Goal: Task Accomplishment & Management: Use online tool/utility

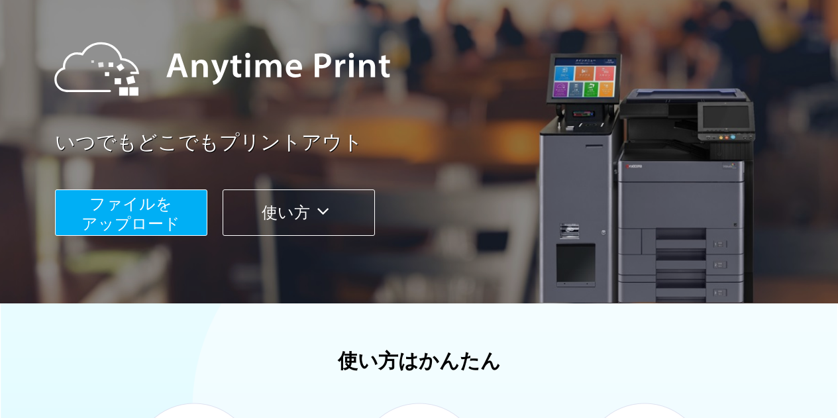
scroll to position [199, 0]
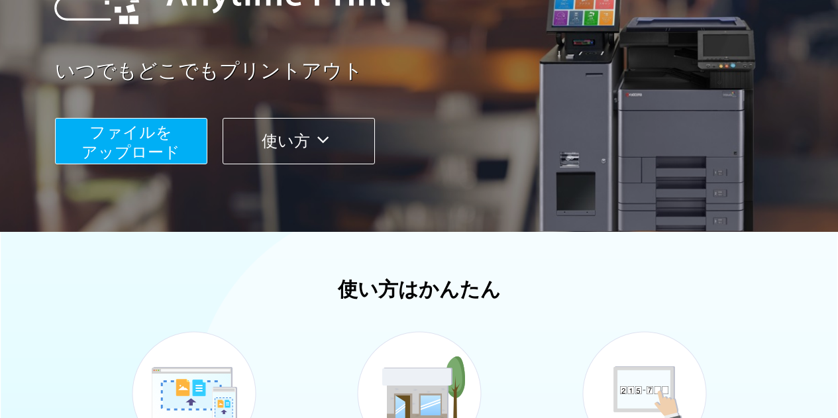
click at [146, 144] on span "ファイルを ​​アップロード" at bounding box center [130, 142] width 99 height 38
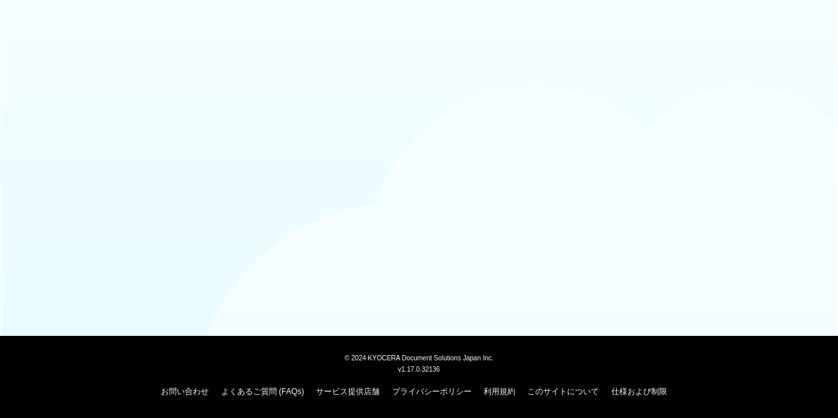
scroll to position [138, 0]
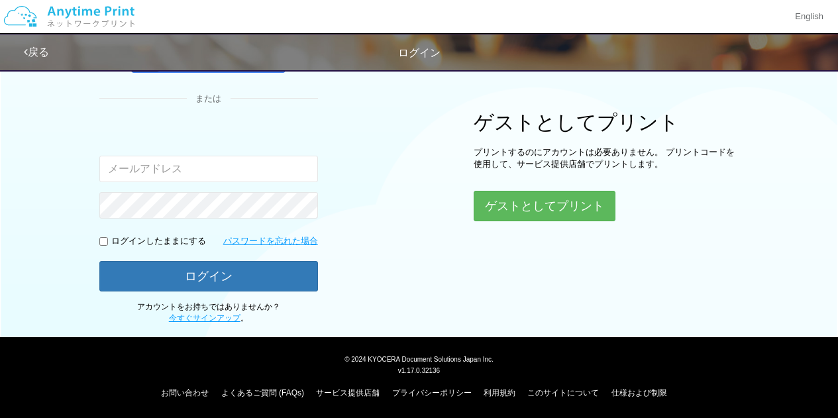
click at [257, 170] on input "email" at bounding box center [208, 169] width 219 height 27
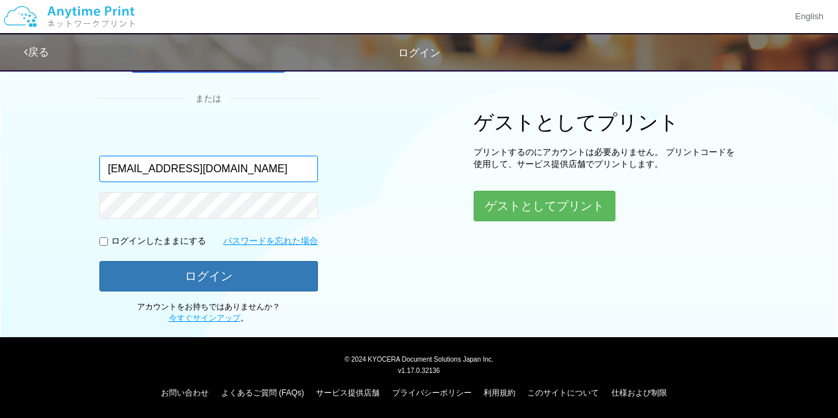
click at [252, 170] on input "[EMAIL_ADDRESS][DOMAIN_NAME]" at bounding box center [208, 169] width 219 height 27
type input "r"
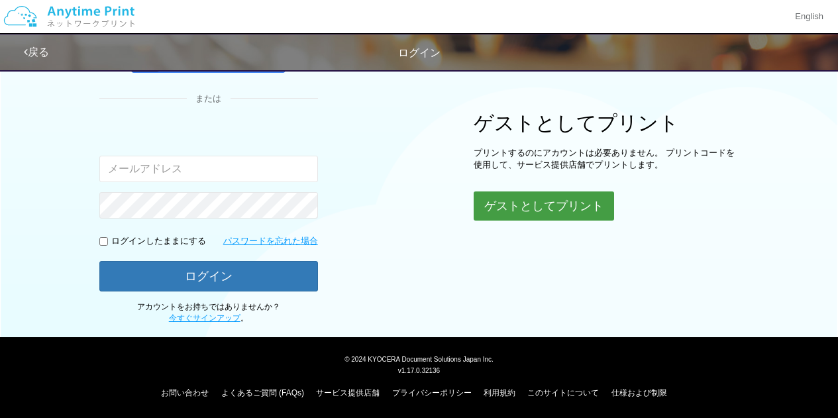
click at [572, 197] on button "ゲストとしてプリント" at bounding box center [544, 205] width 140 height 29
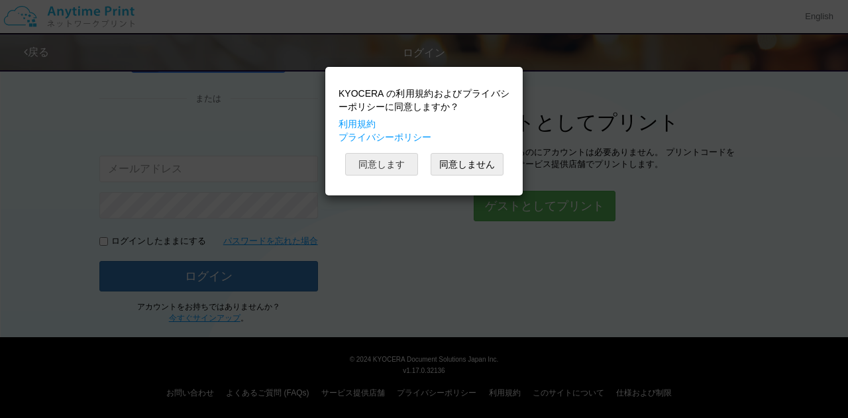
click at [374, 156] on button "同意します" at bounding box center [381, 164] width 73 height 23
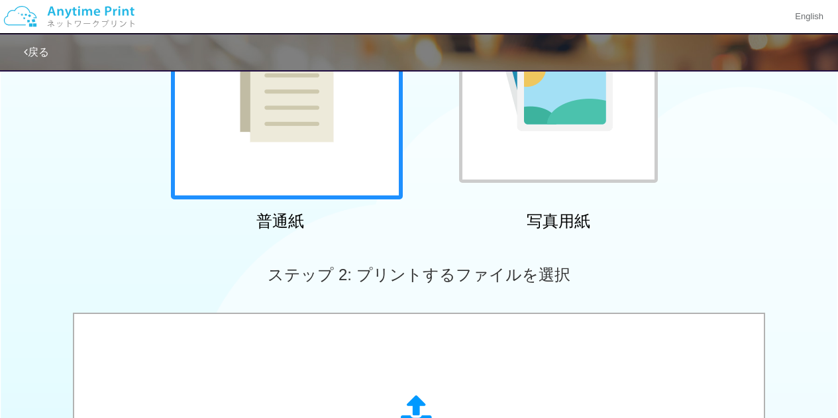
scroll to position [204, 0]
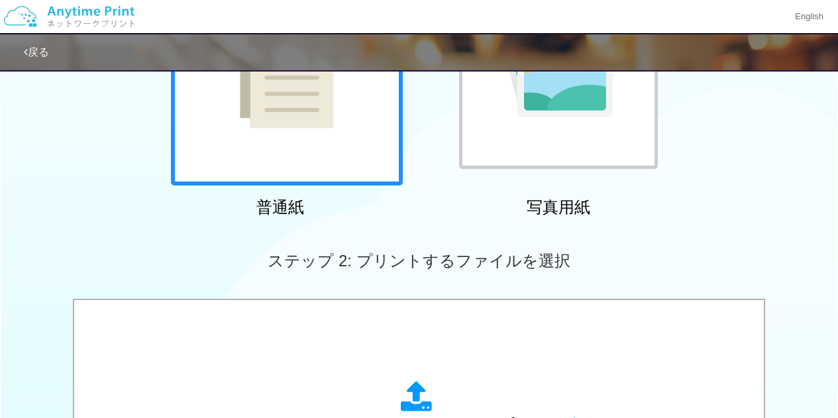
click at [287, 117] on img at bounding box center [287, 70] width 94 height 118
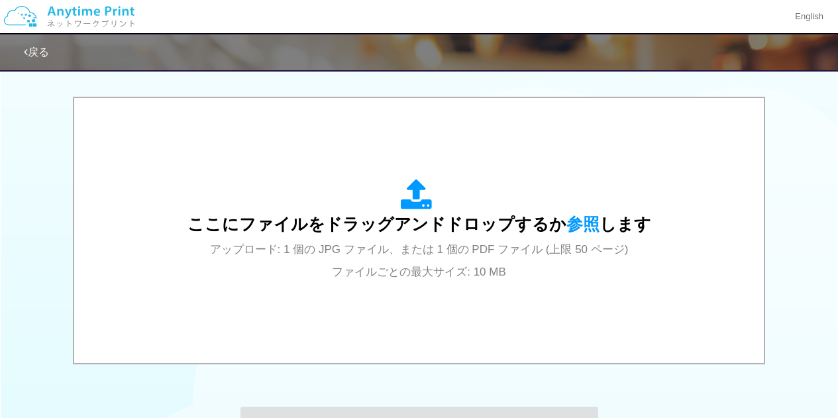
scroll to position [469, 0]
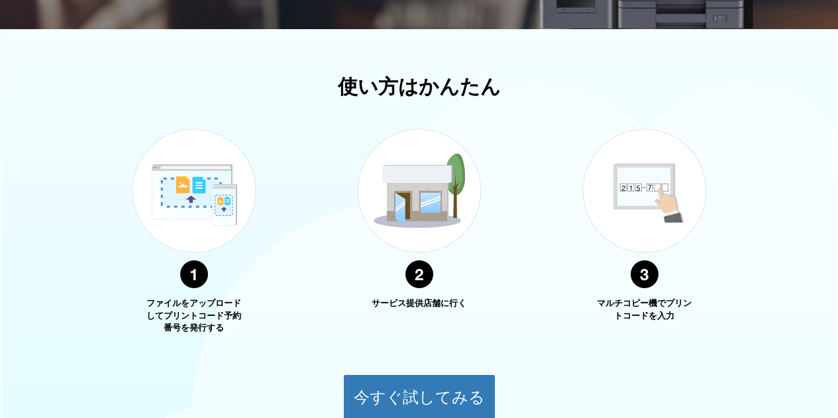
scroll to position [534, 0]
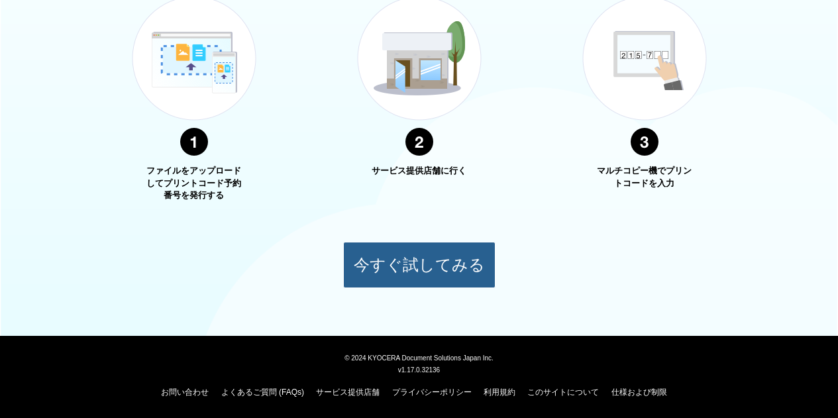
click at [366, 266] on button "今すぐ試してみる" at bounding box center [419, 265] width 152 height 46
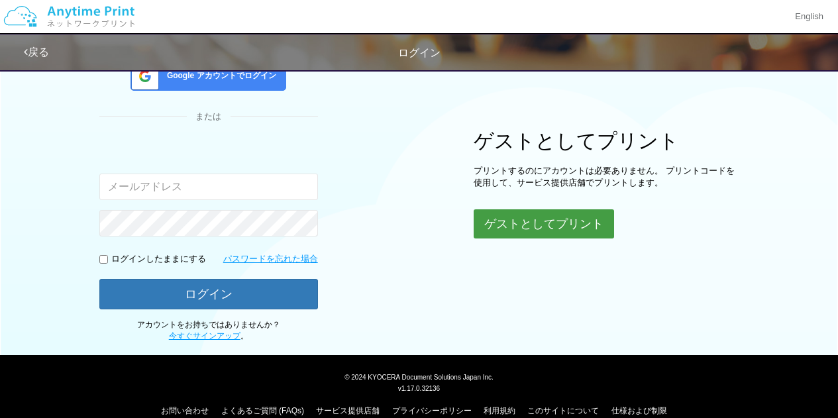
click at [502, 217] on button "ゲストとしてプリント" at bounding box center [544, 223] width 140 height 29
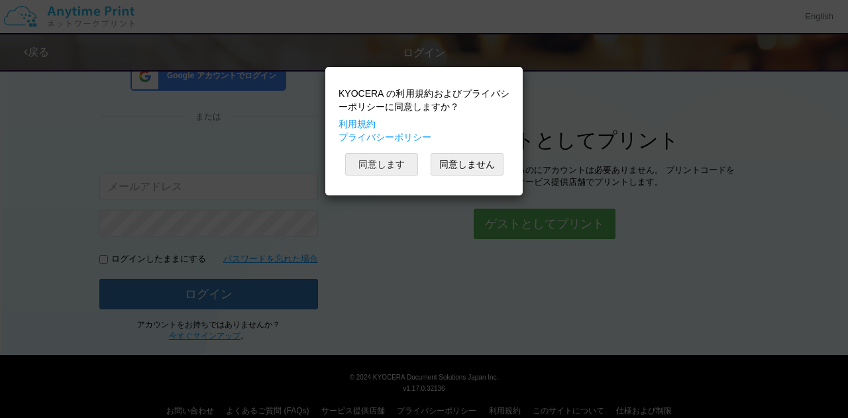
click at [394, 166] on button "同意します" at bounding box center [381, 164] width 73 height 23
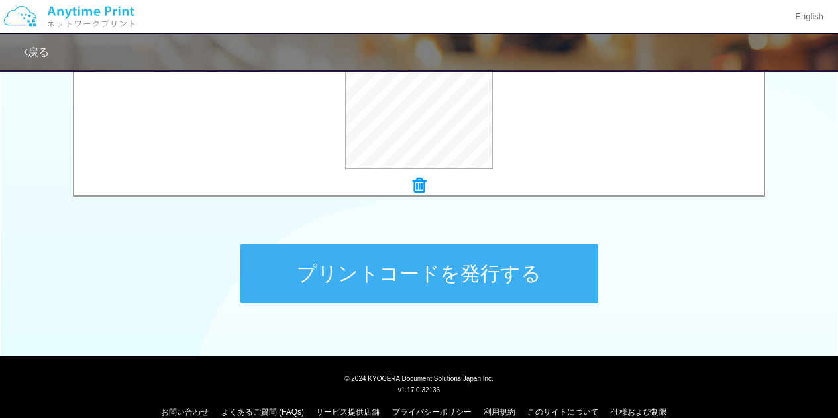
scroll to position [590, 0]
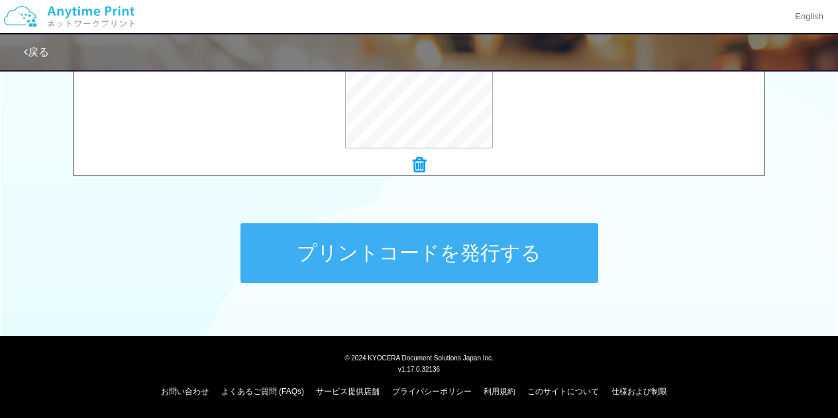
click at [518, 256] on button "プリントコードを発行する" at bounding box center [420, 253] width 358 height 60
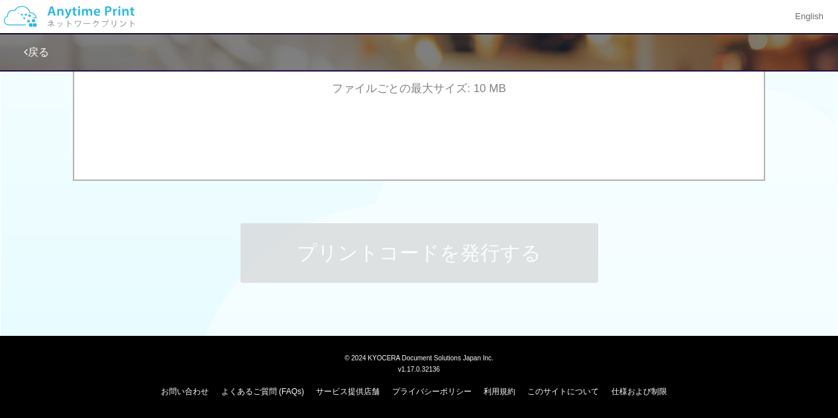
scroll to position [0, 0]
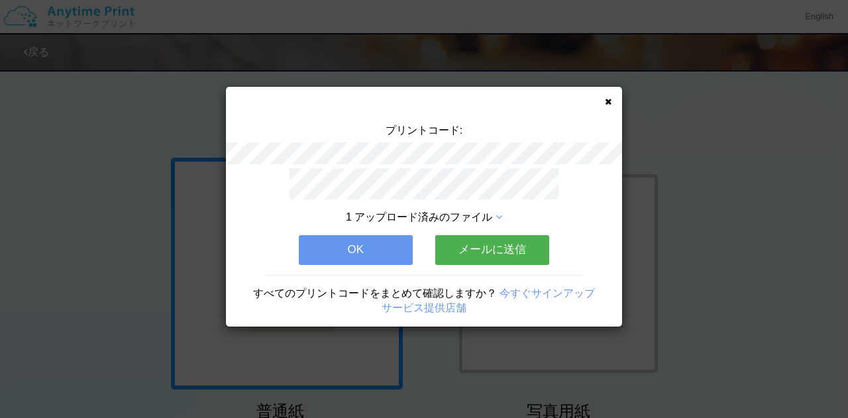
click at [476, 242] on button "メールに送信" at bounding box center [492, 249] width 114 height 29
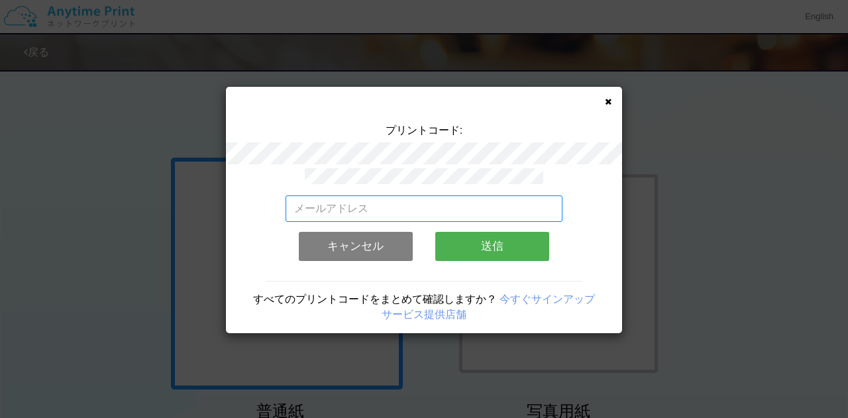
click at [437, 198] on input "email" at bounding box center [425, 208] width 278 height 27
type input "[EMAIL_ADDRESS][DOMAIN_NAME]"
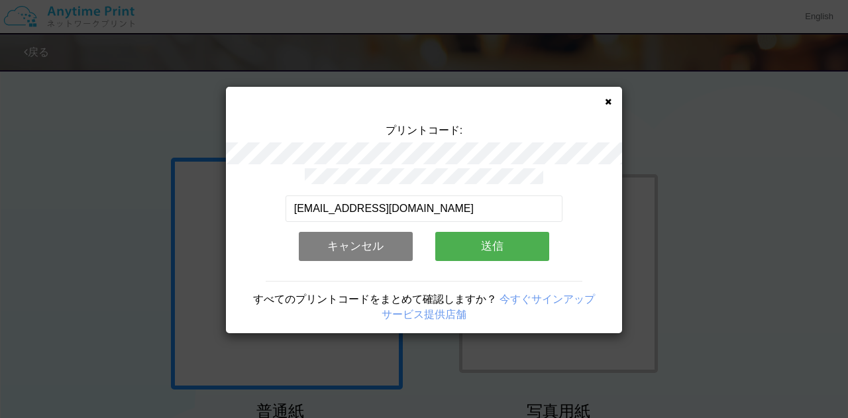
click at [465, 239] on button "送信" at bounding box center [492, 246] width 114 height 29
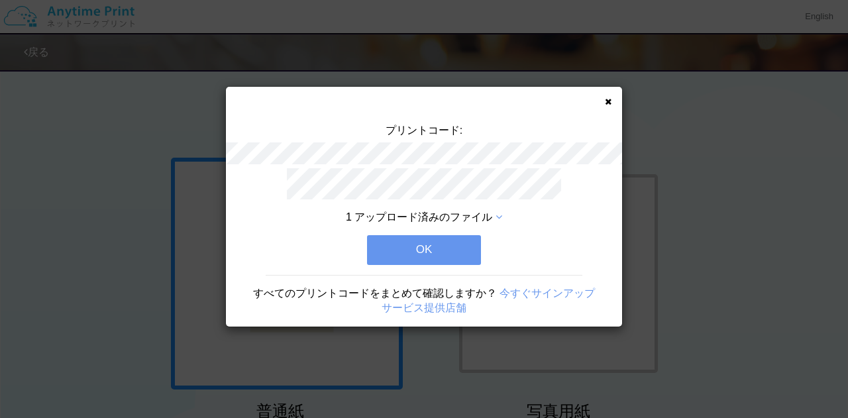
click at [499, 213] on icon at bounding box center [499, 217] width 7 height 11
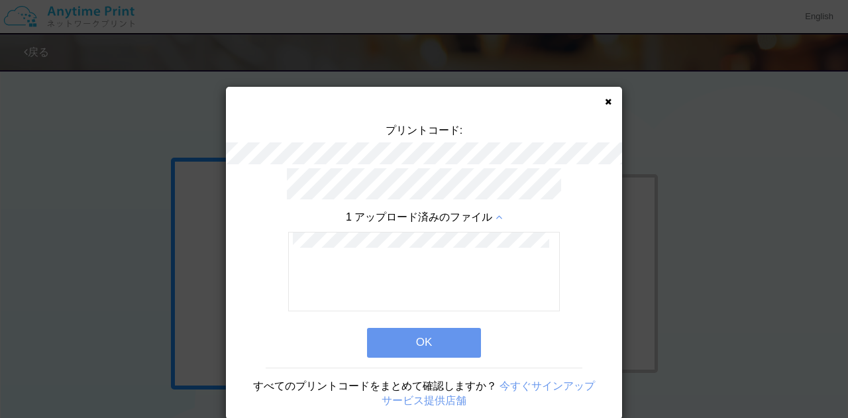
click at [442, 344] on button "OK" at bounding box center [424, 342] width 114 height 29
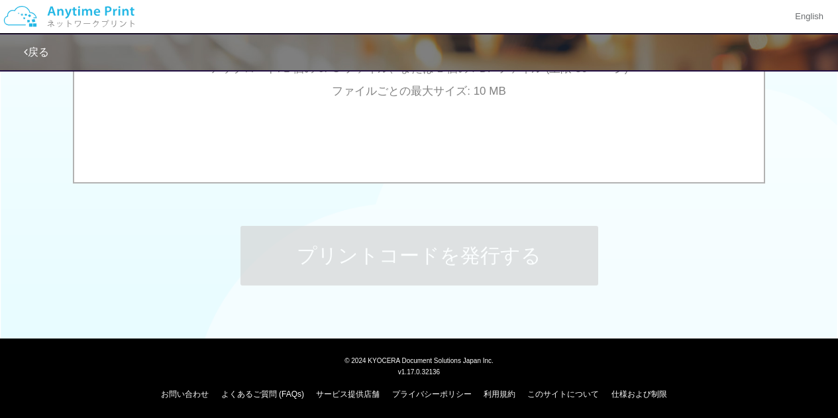
scroll to position [590, 0]
